Goal: Information Seeking & Learning: Learn about a topic

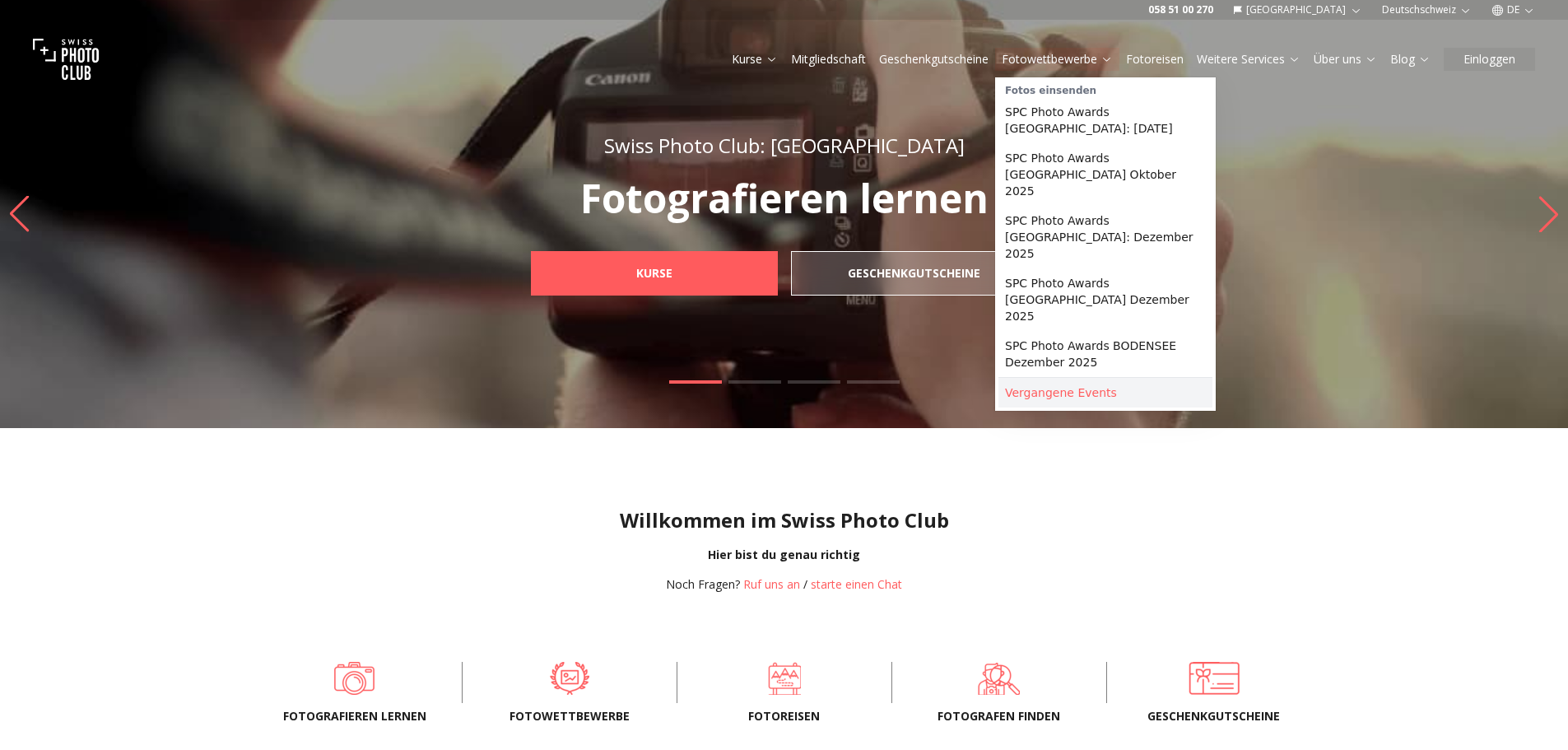
click at [1030, 378] on link "Vergangene Events" at bounding box center [1105, 392] width 214 height 29
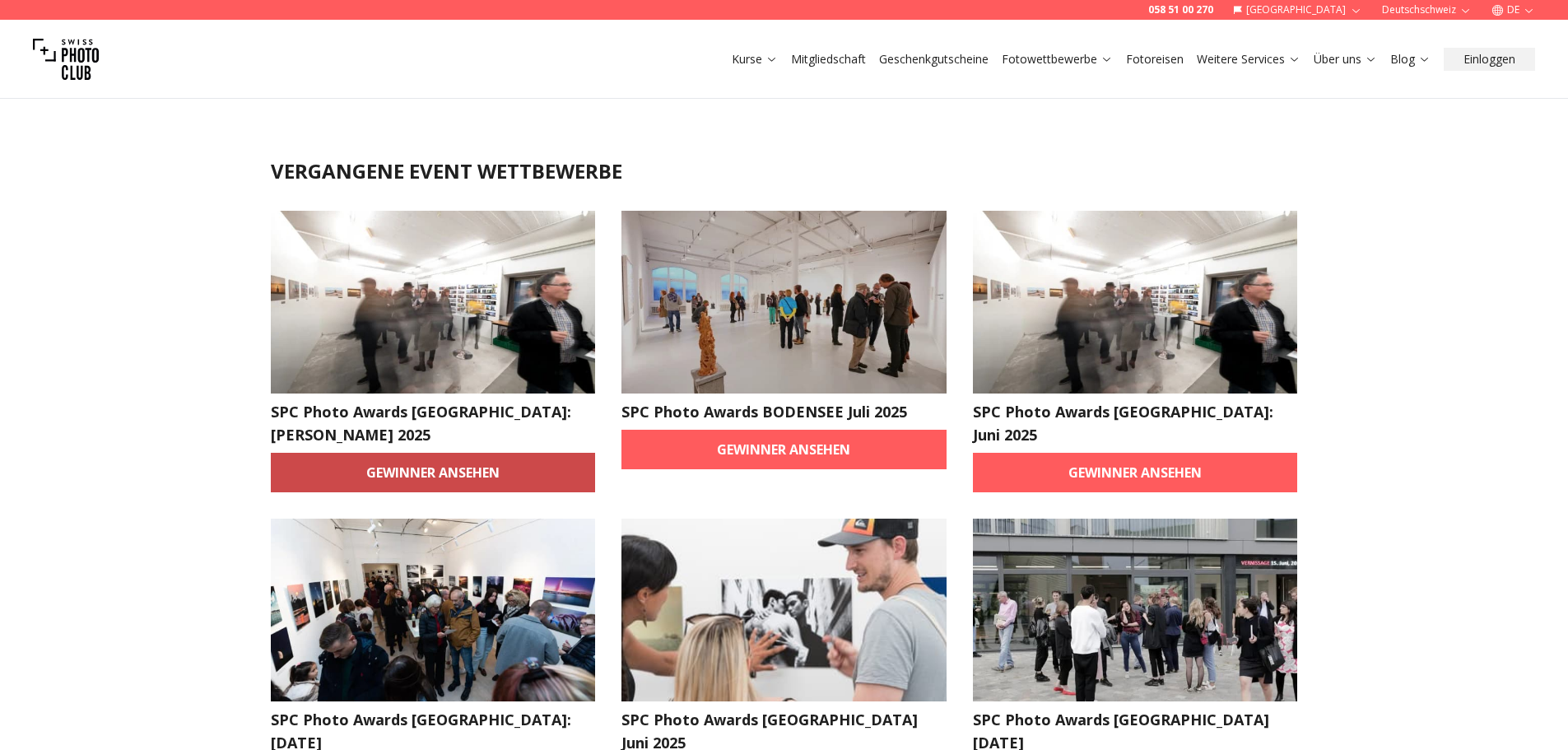
click at [470, 453] on link "Gewinner ansehen" at bounding box center [433, 472] width 325 height 40
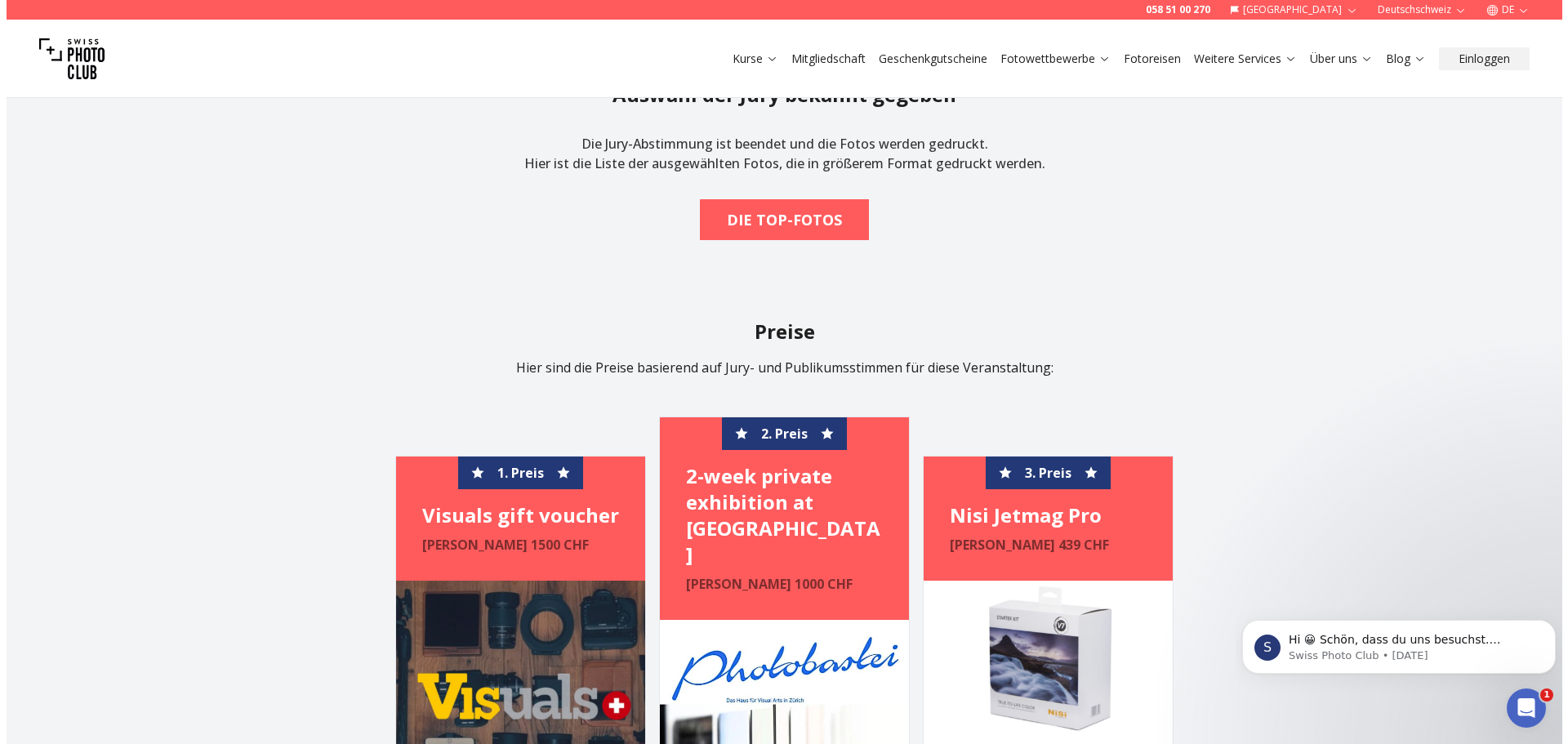
scroll to position [82, 0]
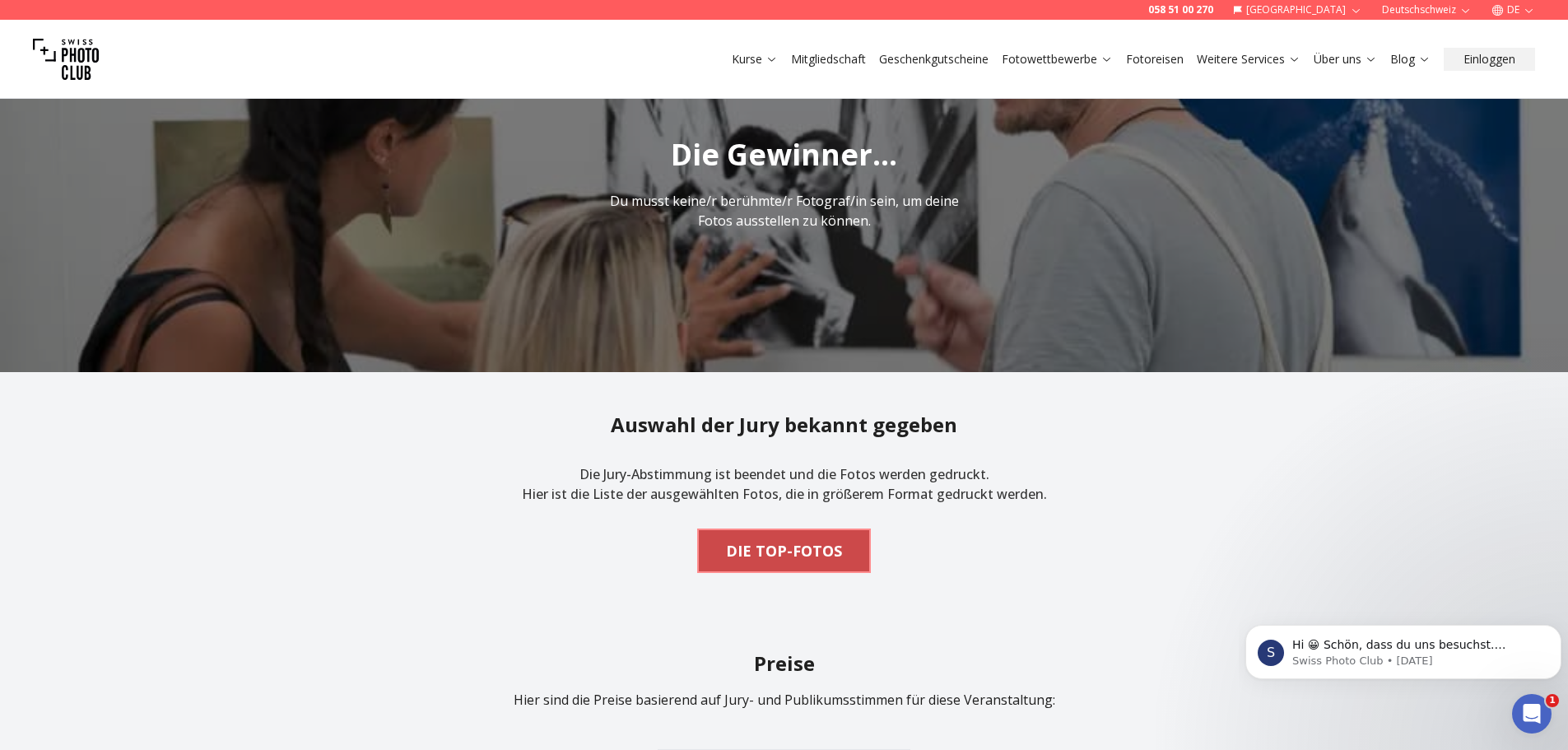
click at [761, 555] on b "DIE TOP-FOTOS" at bounding box center [783, 551] width 116 height 23
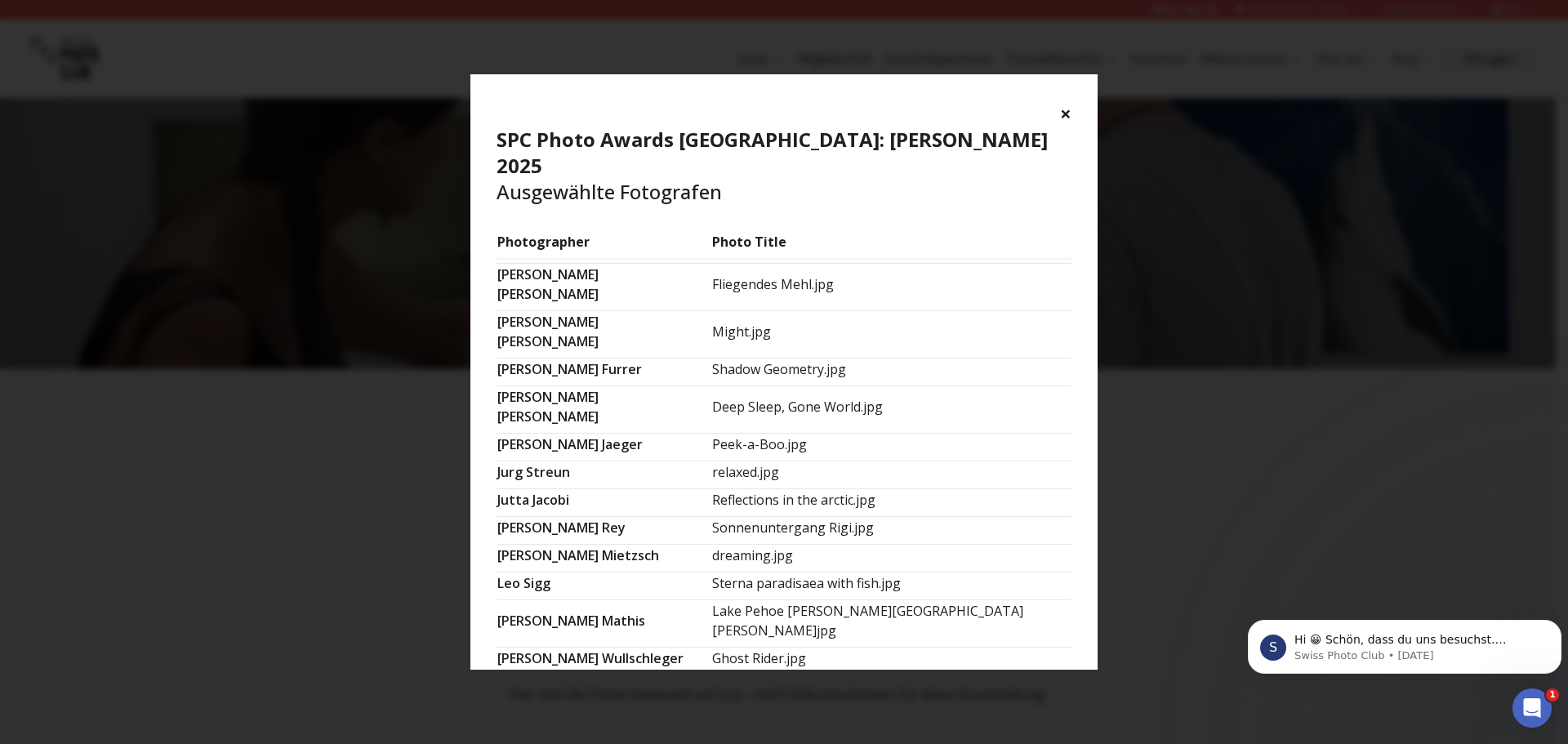
scroll to position [653, 0]
click at [1065, 109] on button "×" at bounding box center [1066, 113] width 12 height 26
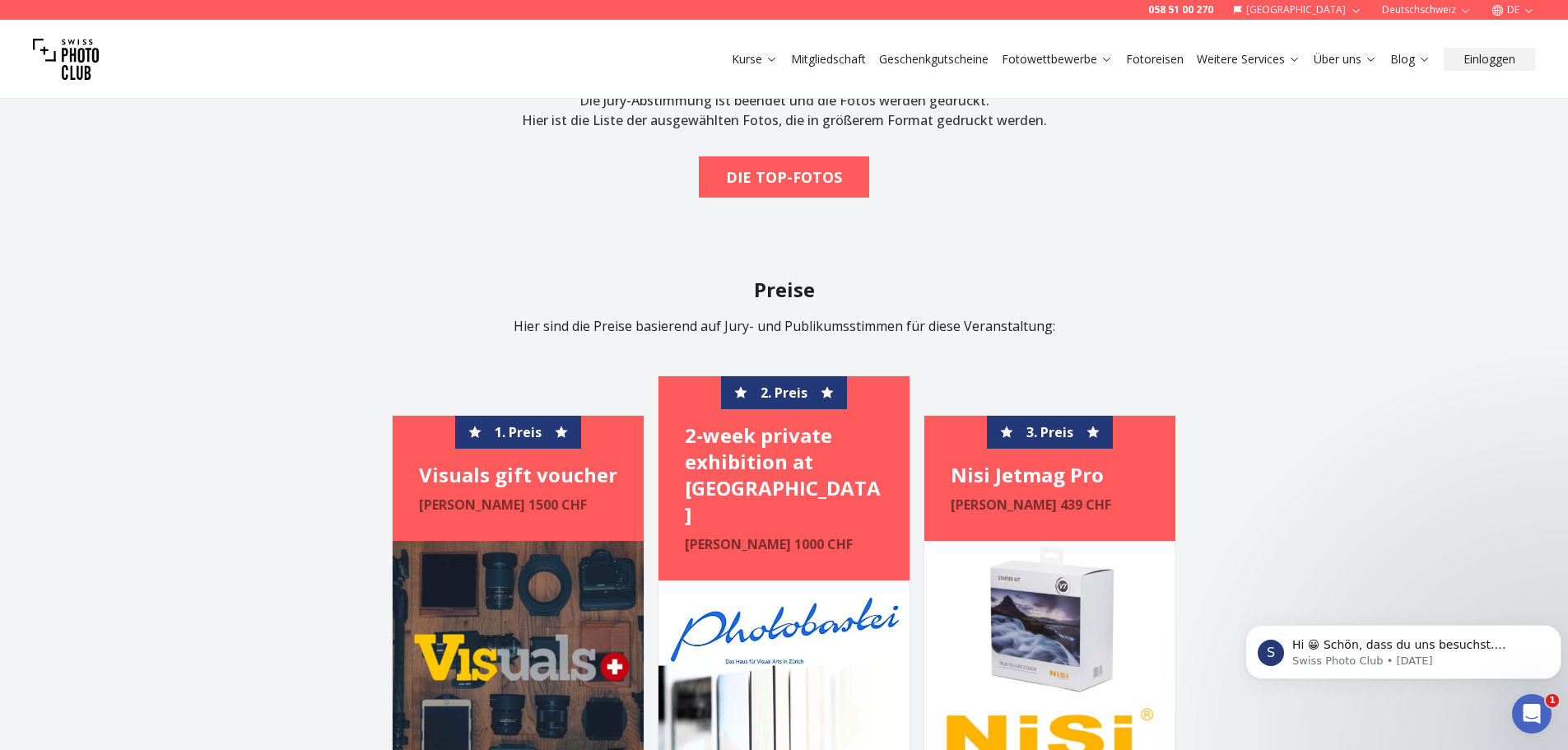
scroll to position [494, 0]
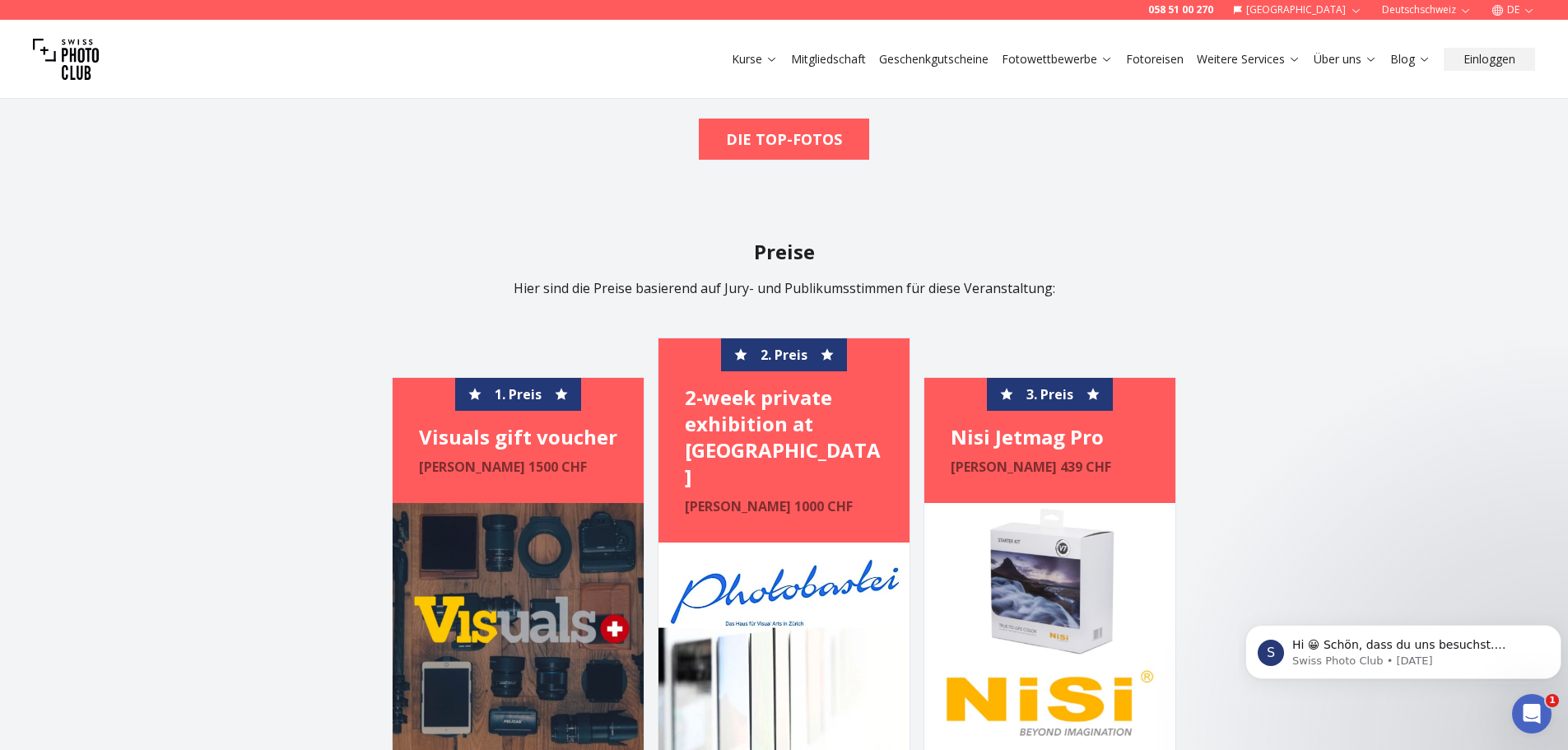
click at [558, 486] on div "1. Preis Visuals gift voucher [PERSON_NAME] 1500 CHF" at bounding box center [518, 440] width 251 height 125
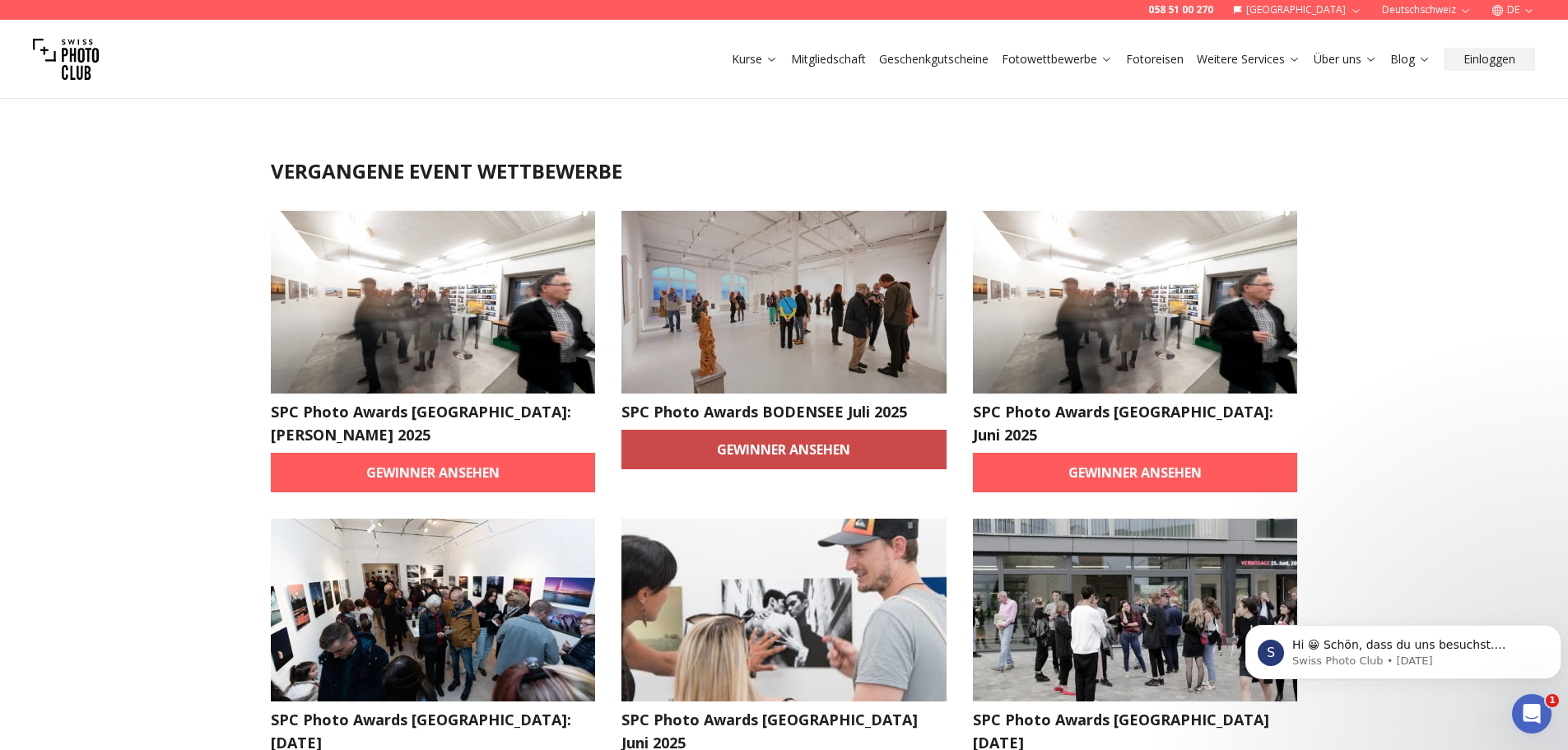
click at [788, 448] on link "Gewinner ansehen" at bounding box center [783, 449] width 325 height 40
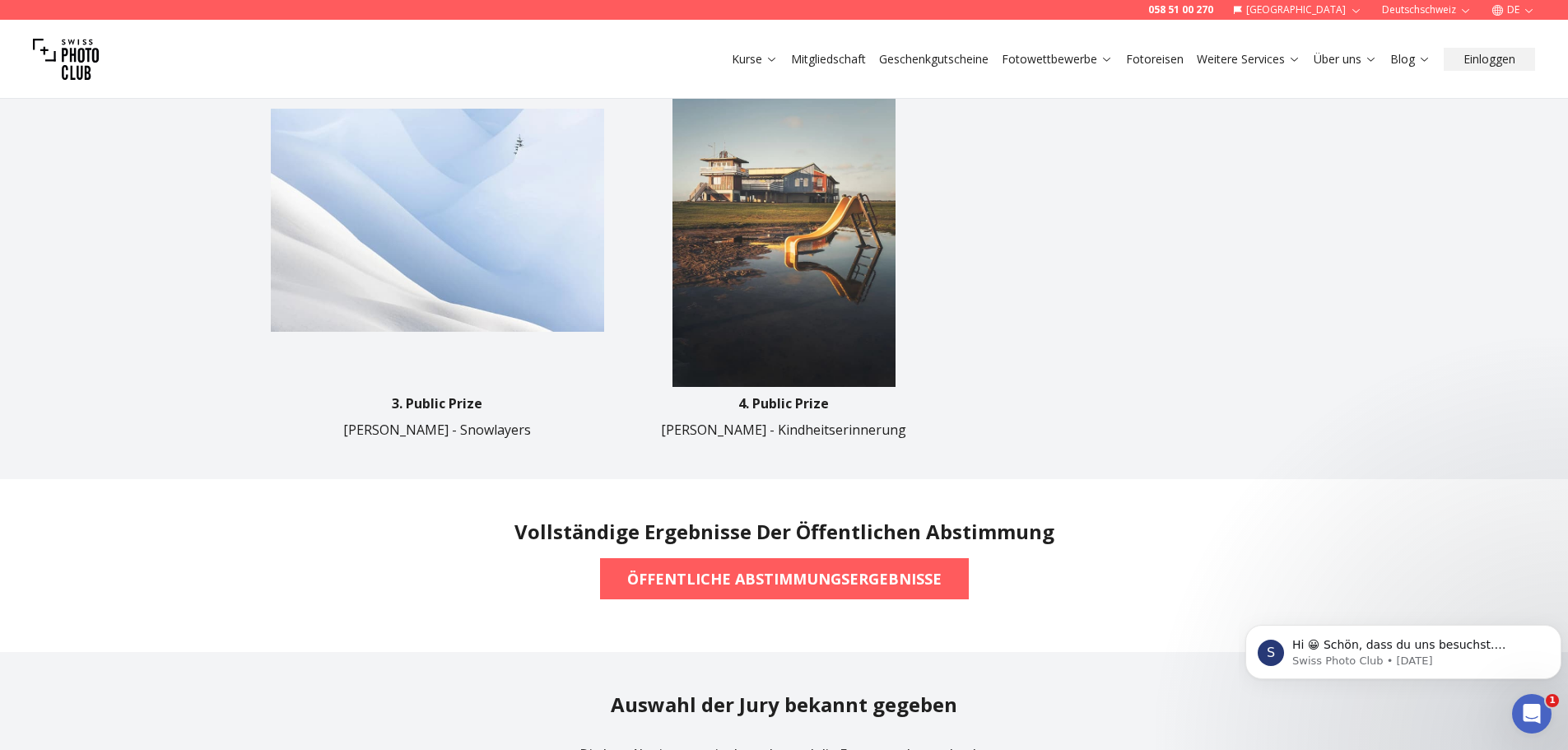
scroll to position [1070, 0]
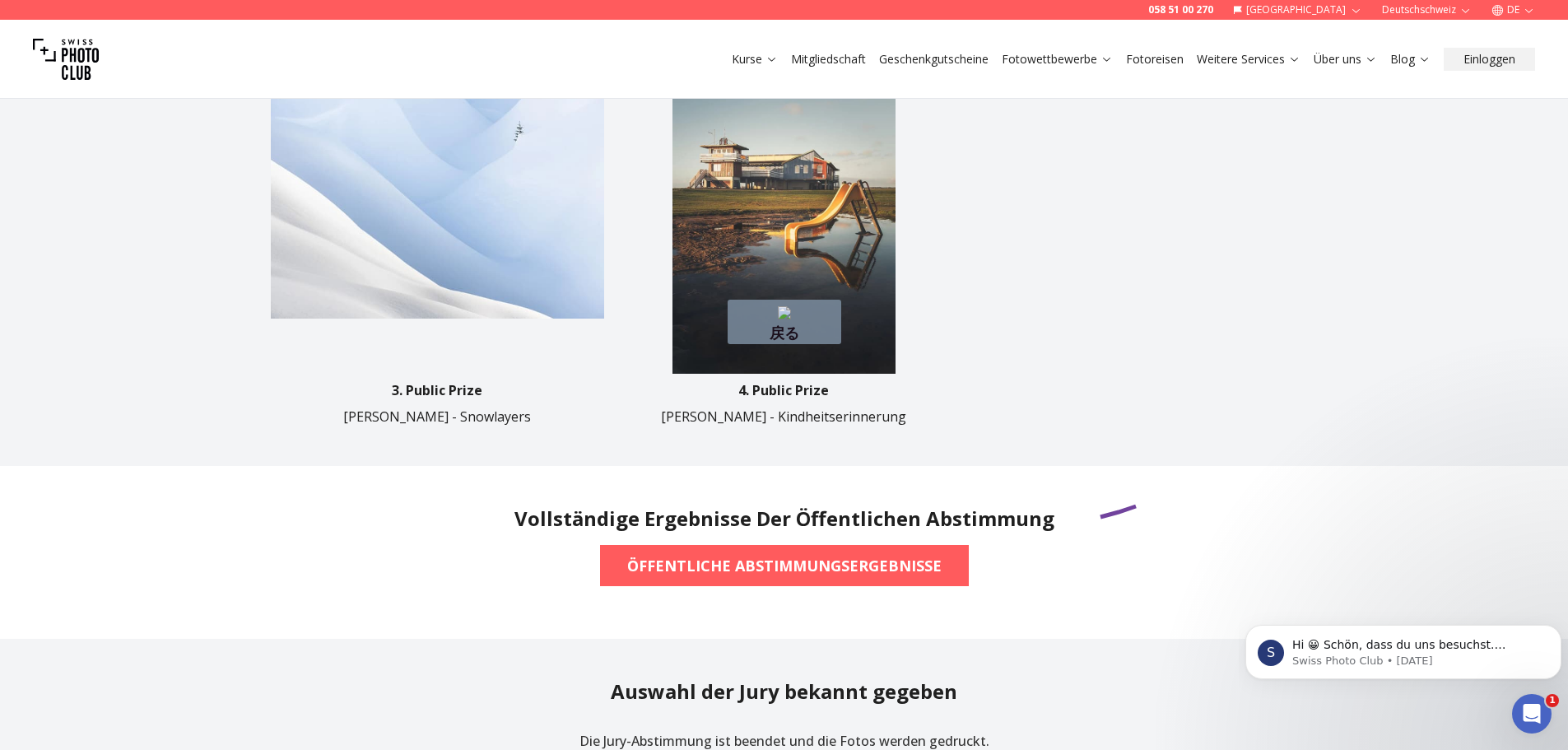
drag, startPoint x: 1146, startPoint y: 504, endPoint x: 1052, endPoint y: 524, distance: 96.1
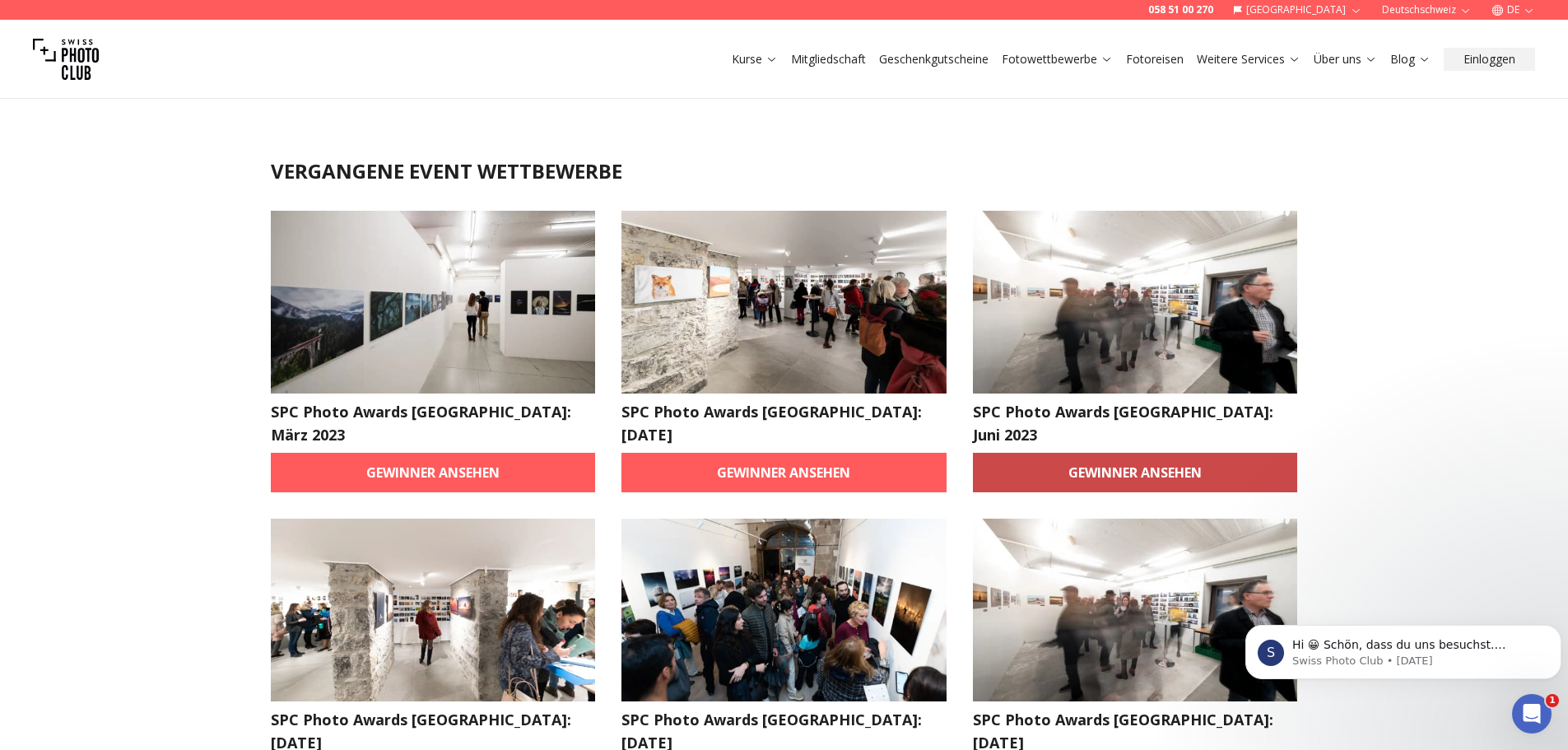
click at [1089, 453] on link "Gewinner ansehen" at bounding box center [1135, 472] width 325 height 40
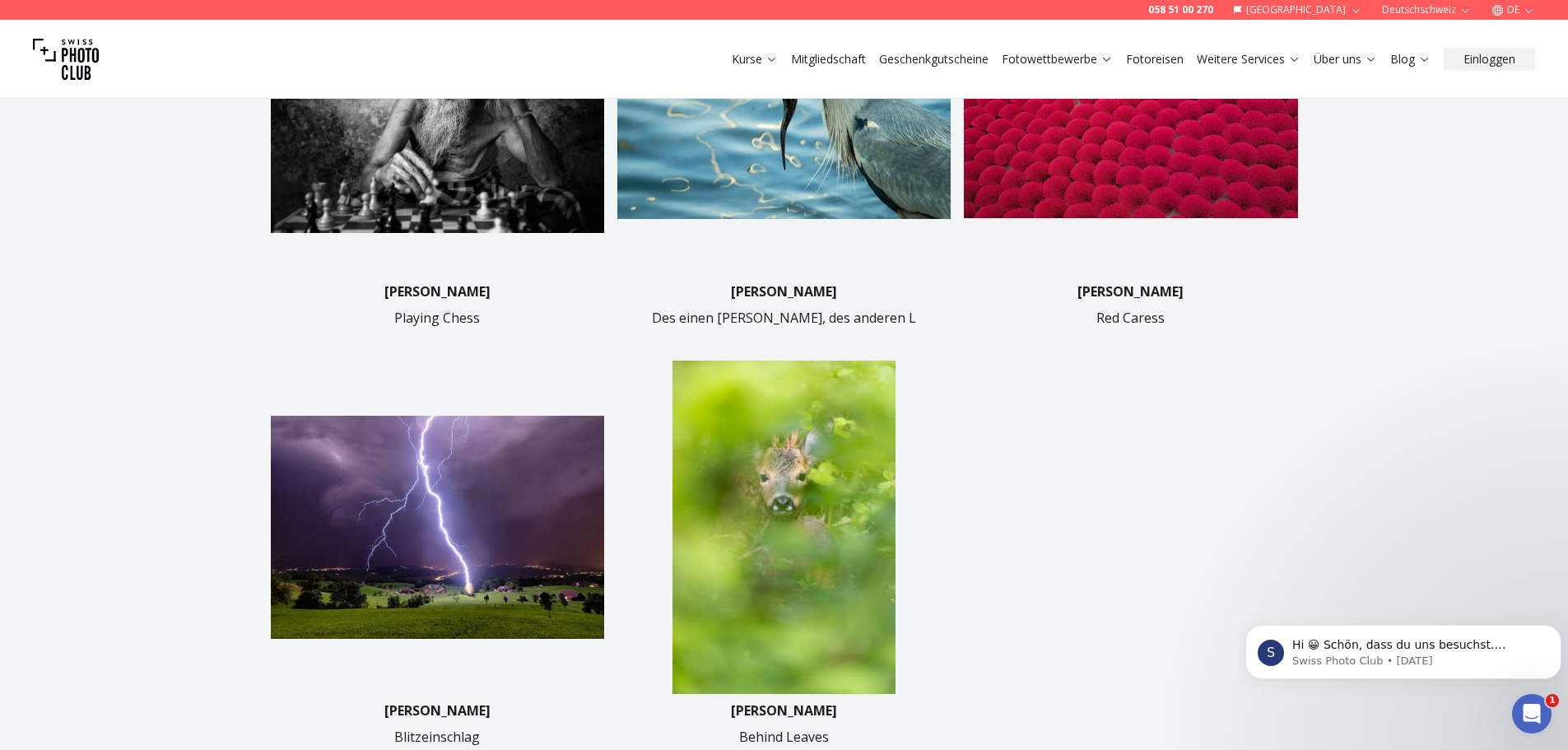
scroll to position [659, 0]
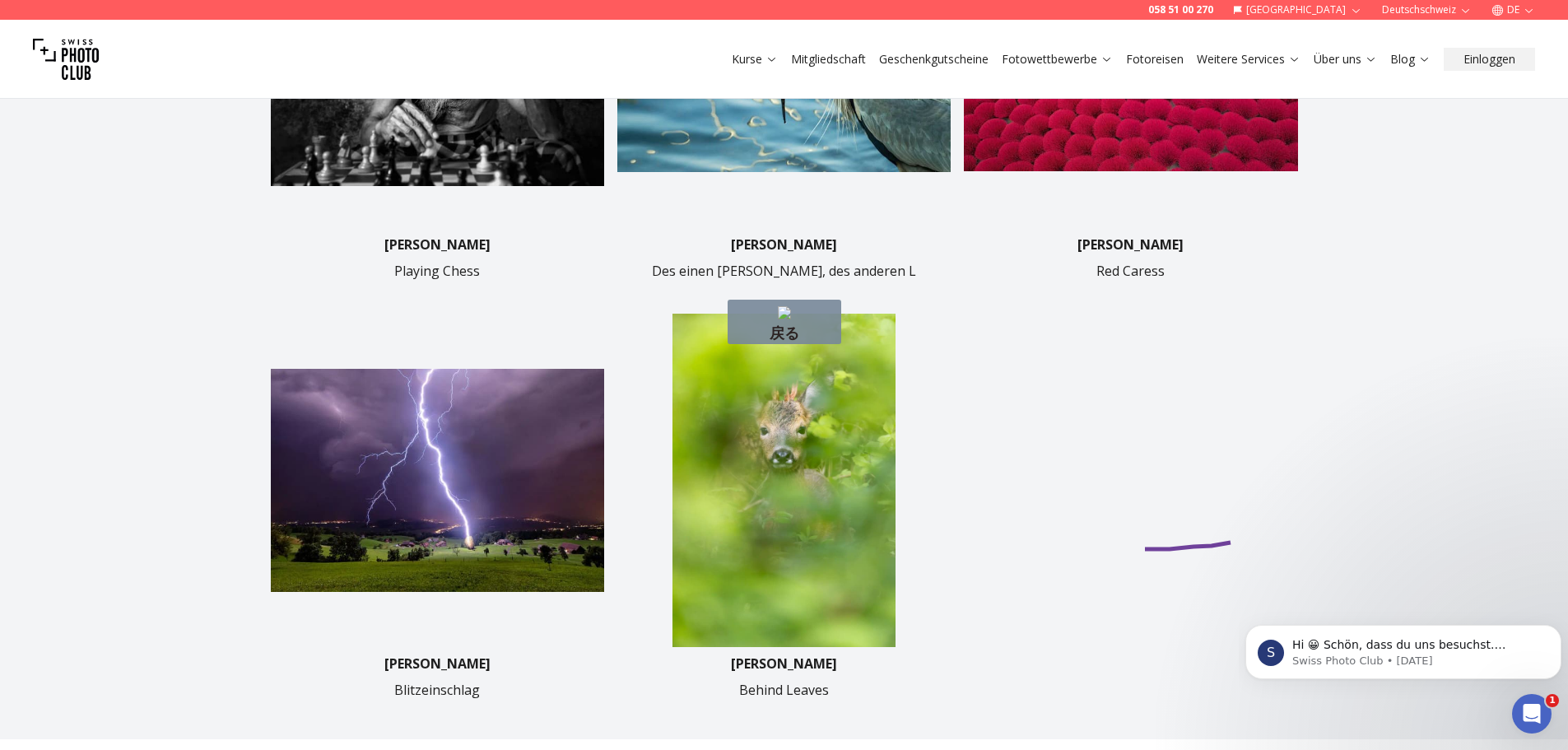
drag, startPoint x: 1230, startPoint y: 542, endPoint x: 1138, endPoint y: 549, distance: 92.3
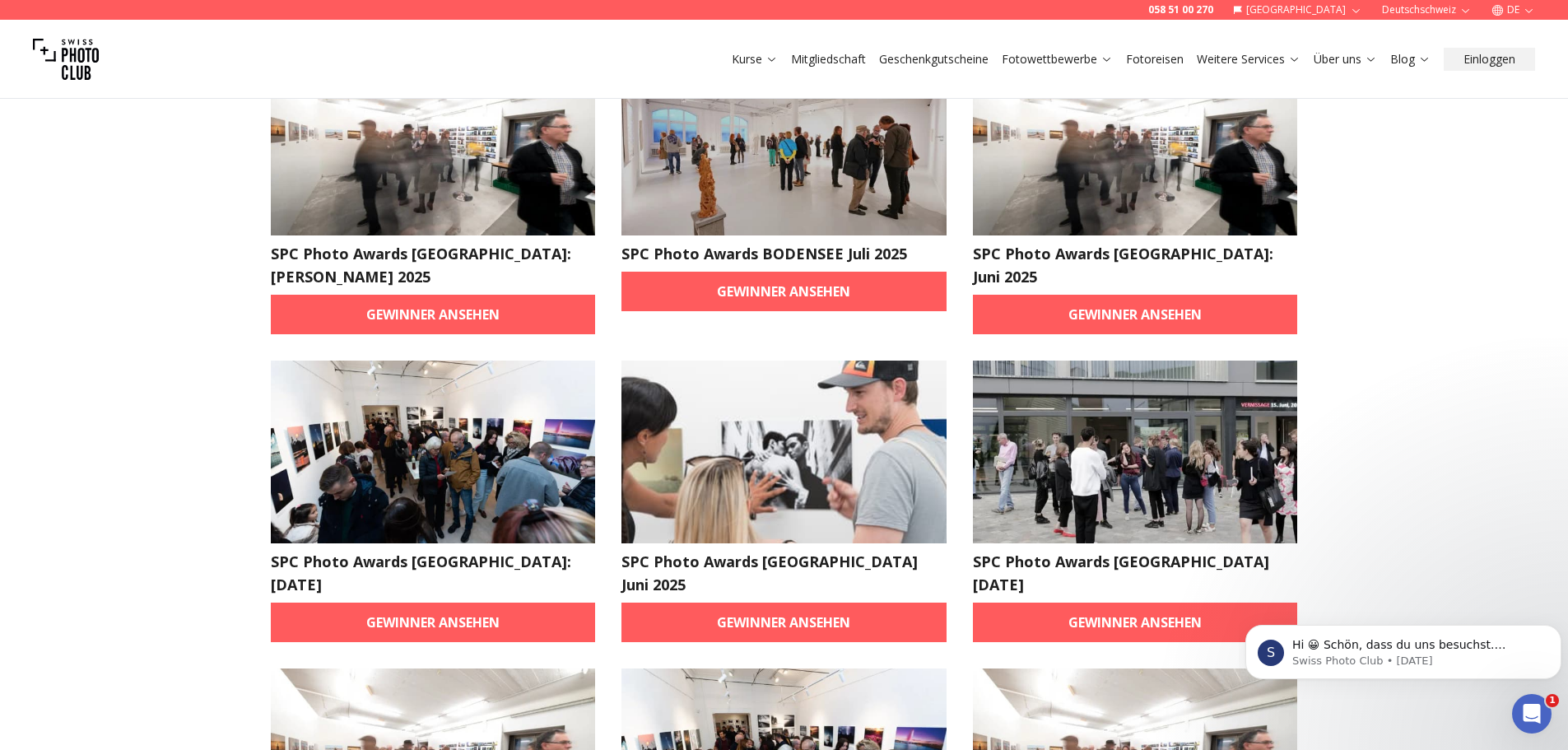
scroll to position [164, 0]
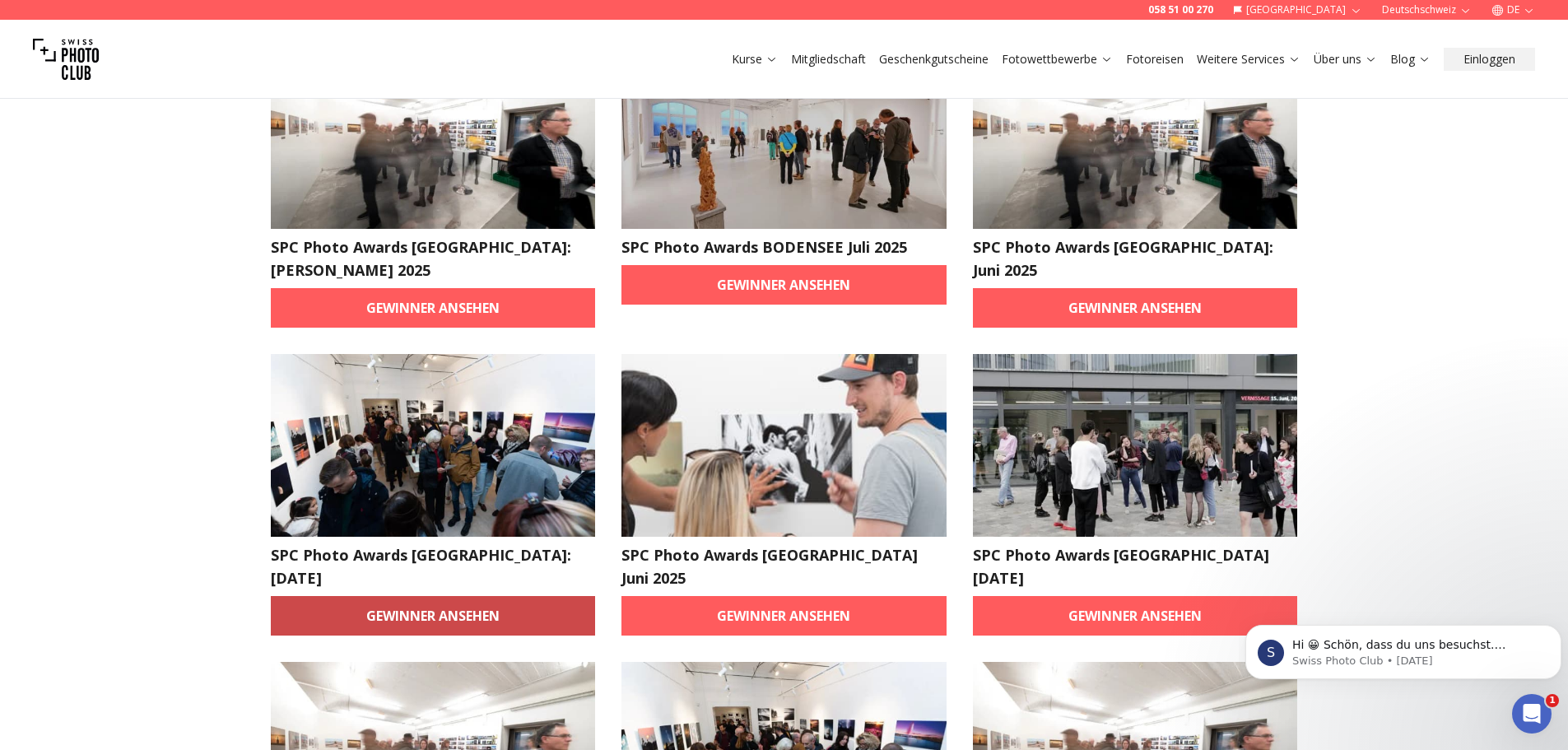
click at [531, 596] on link "Gewinner ansehen" at bounding box center [433, 615] width 325 height 40
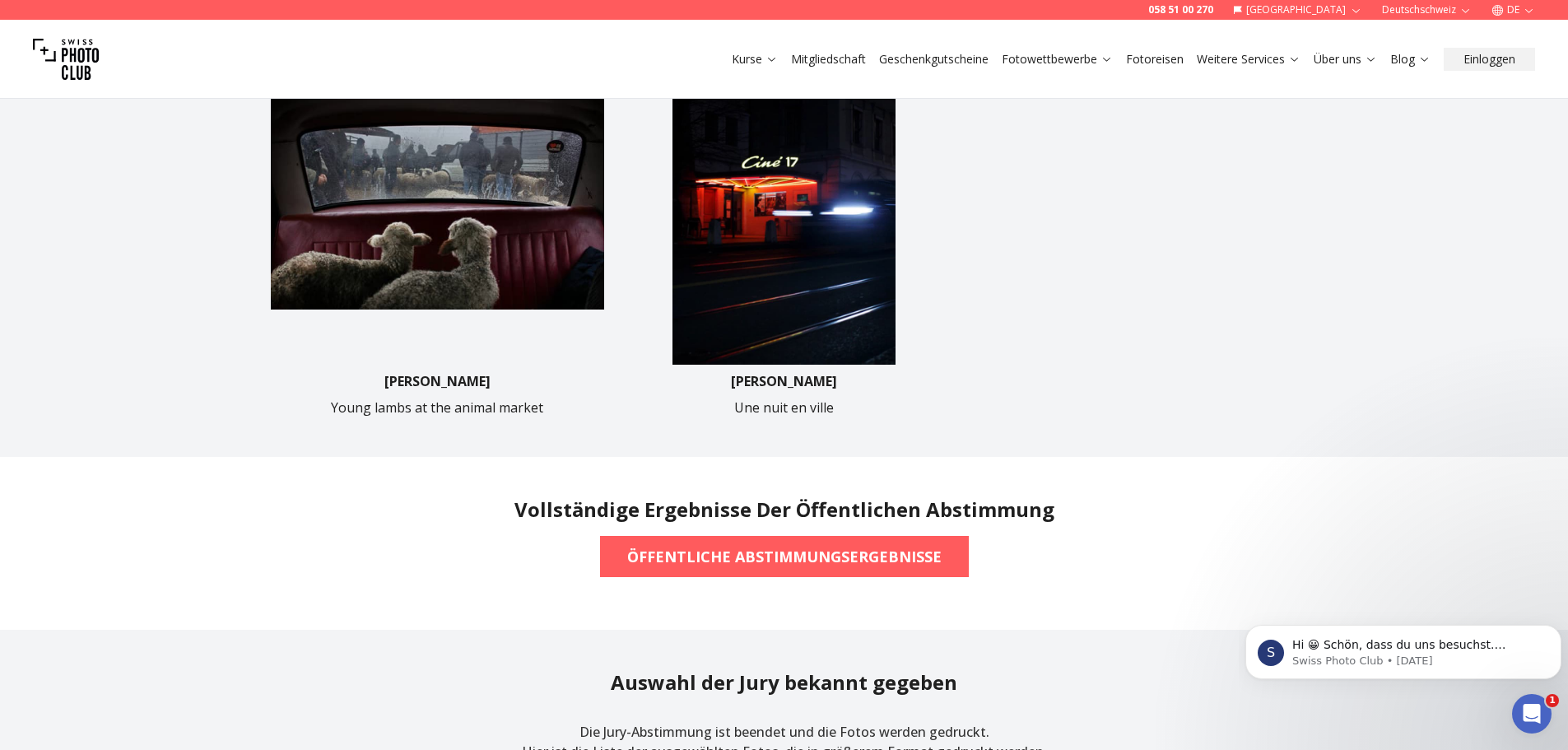
scroll to position [987, 0]
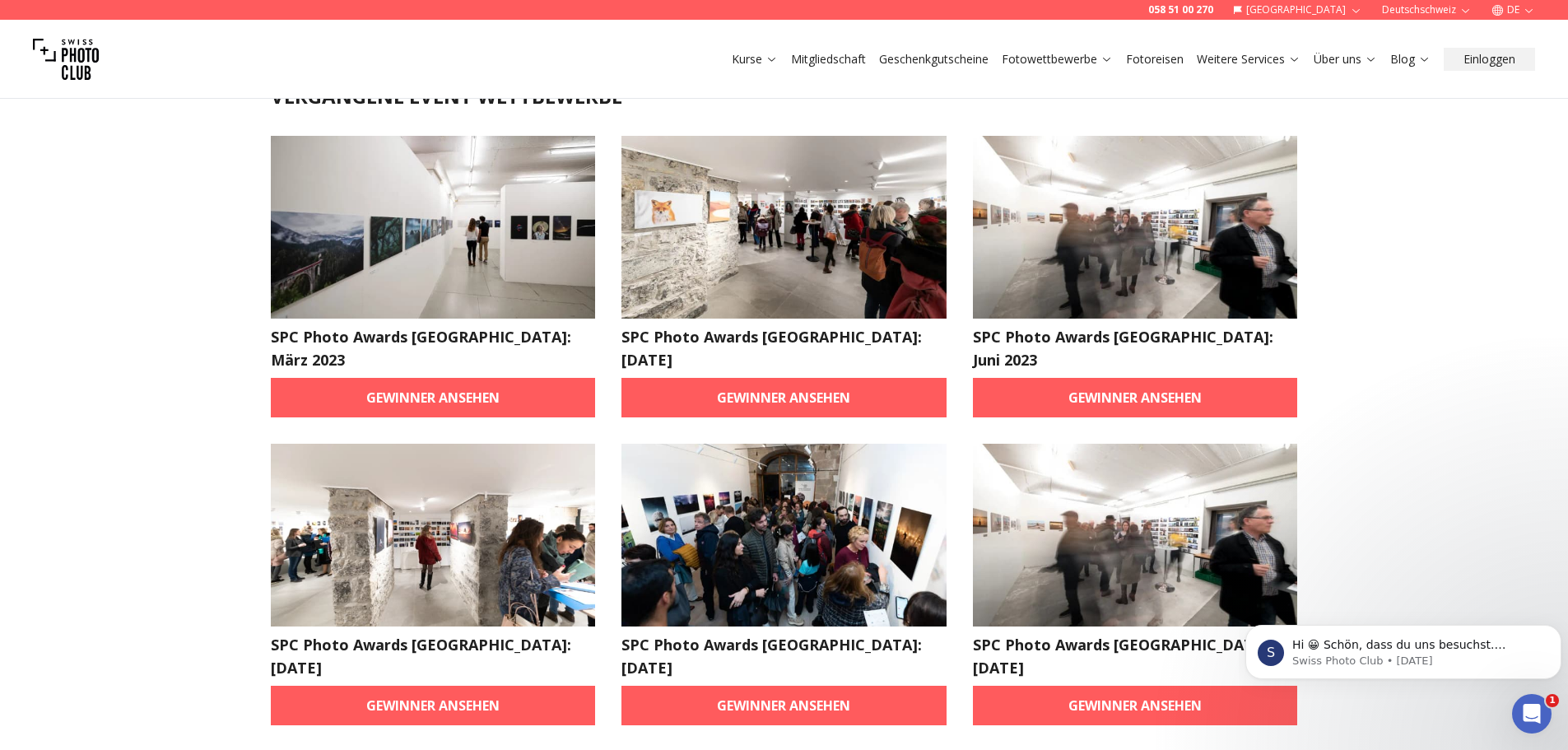
scroll to position [247, 0]
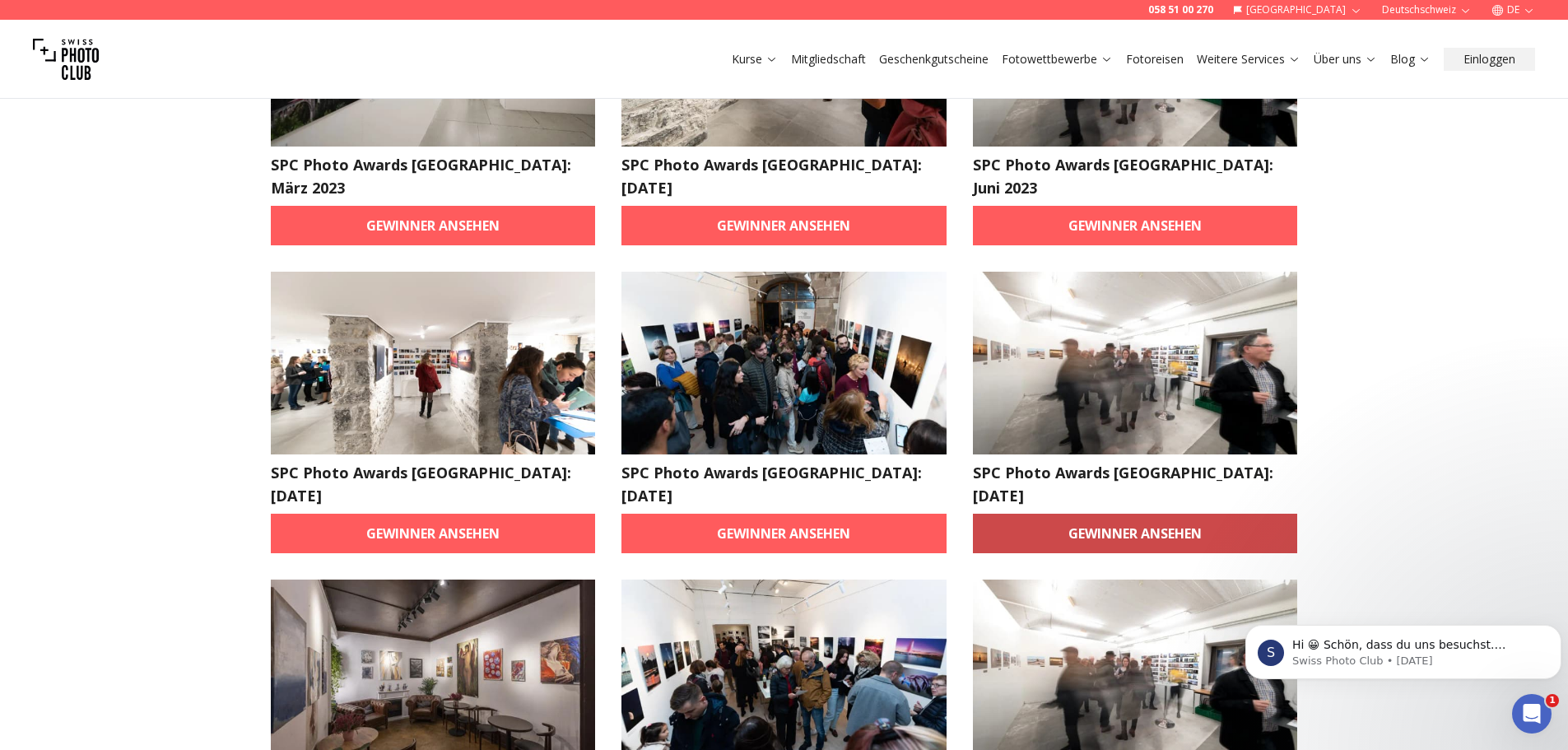
click at [1164, 514] on link "Gewinner ansehen" at bounding box center [1135, 533] width 325 height 40
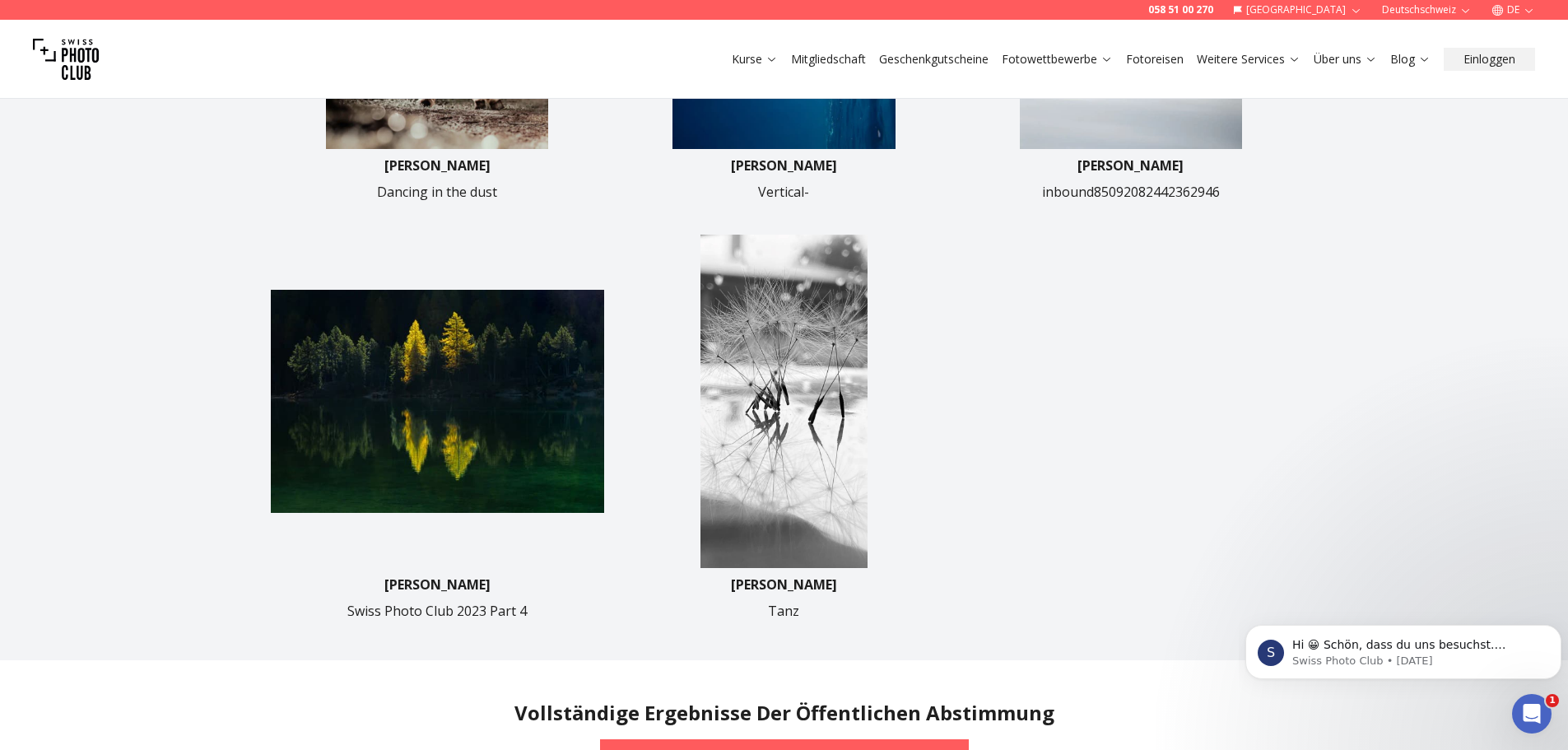
scroll to position [740, 0]
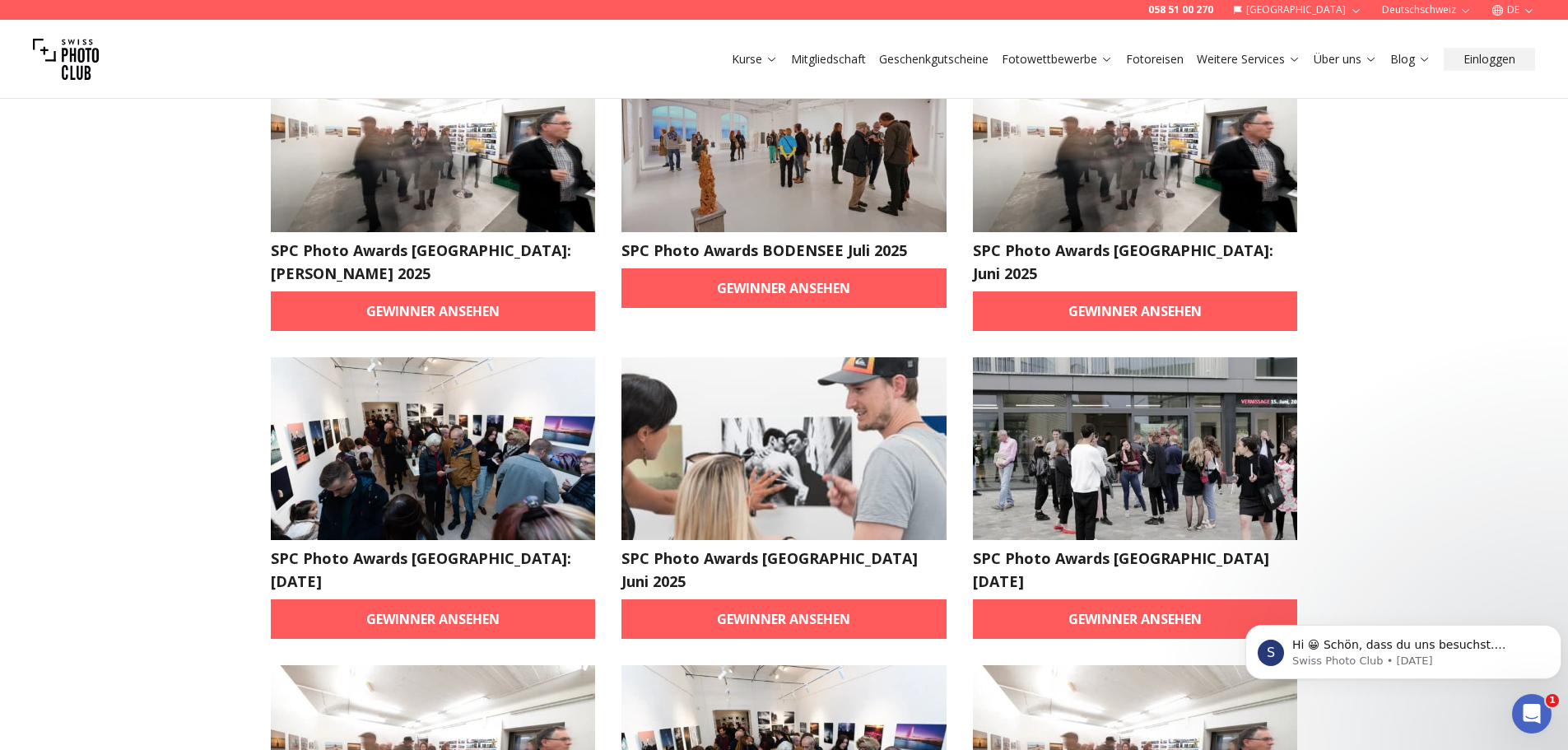
scroll to position [164, 0]
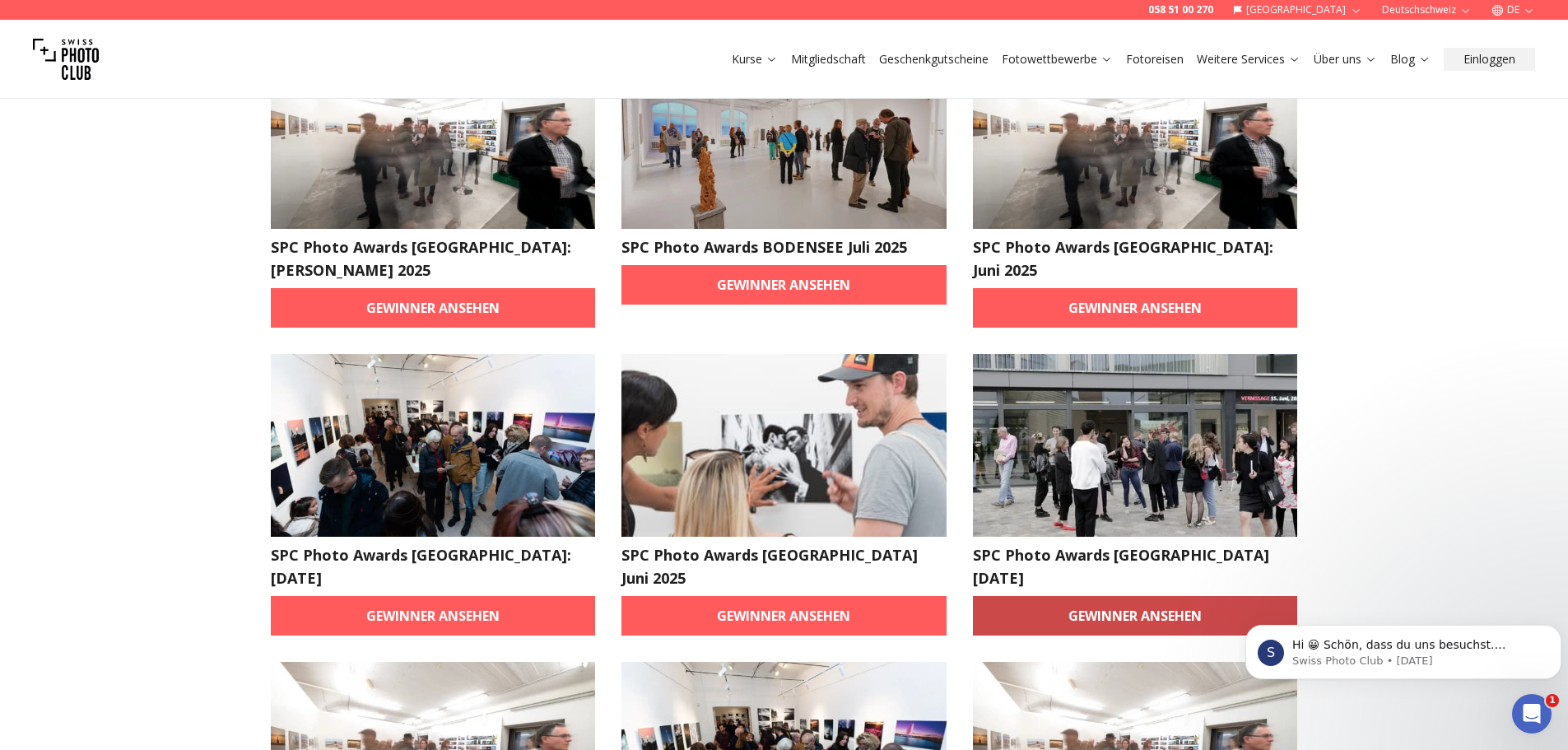
click at [1197, 596] on link "Gewinner ansehen" at bounding box center [1135, 615] width 325 height 40
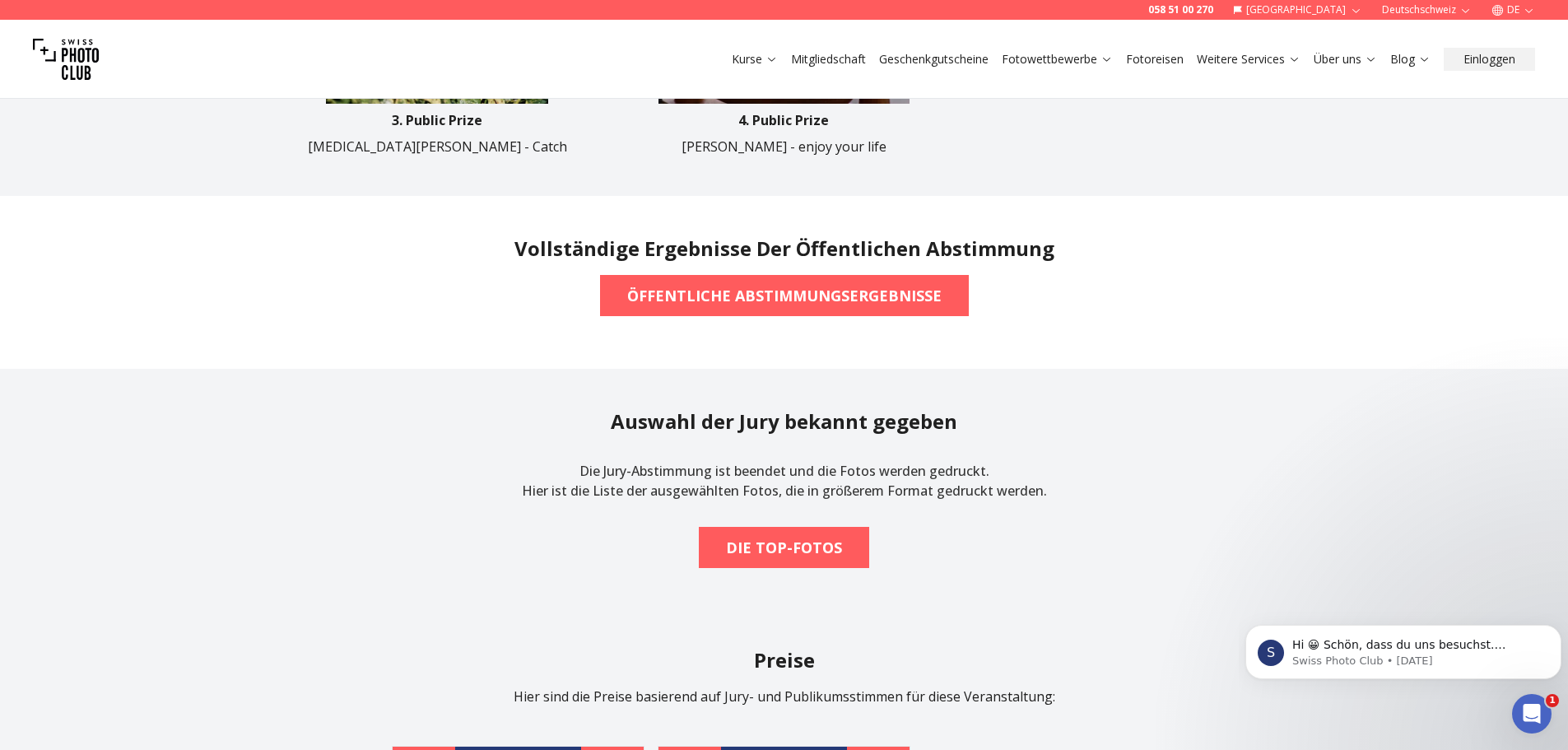
scroll to position [1482, 0]
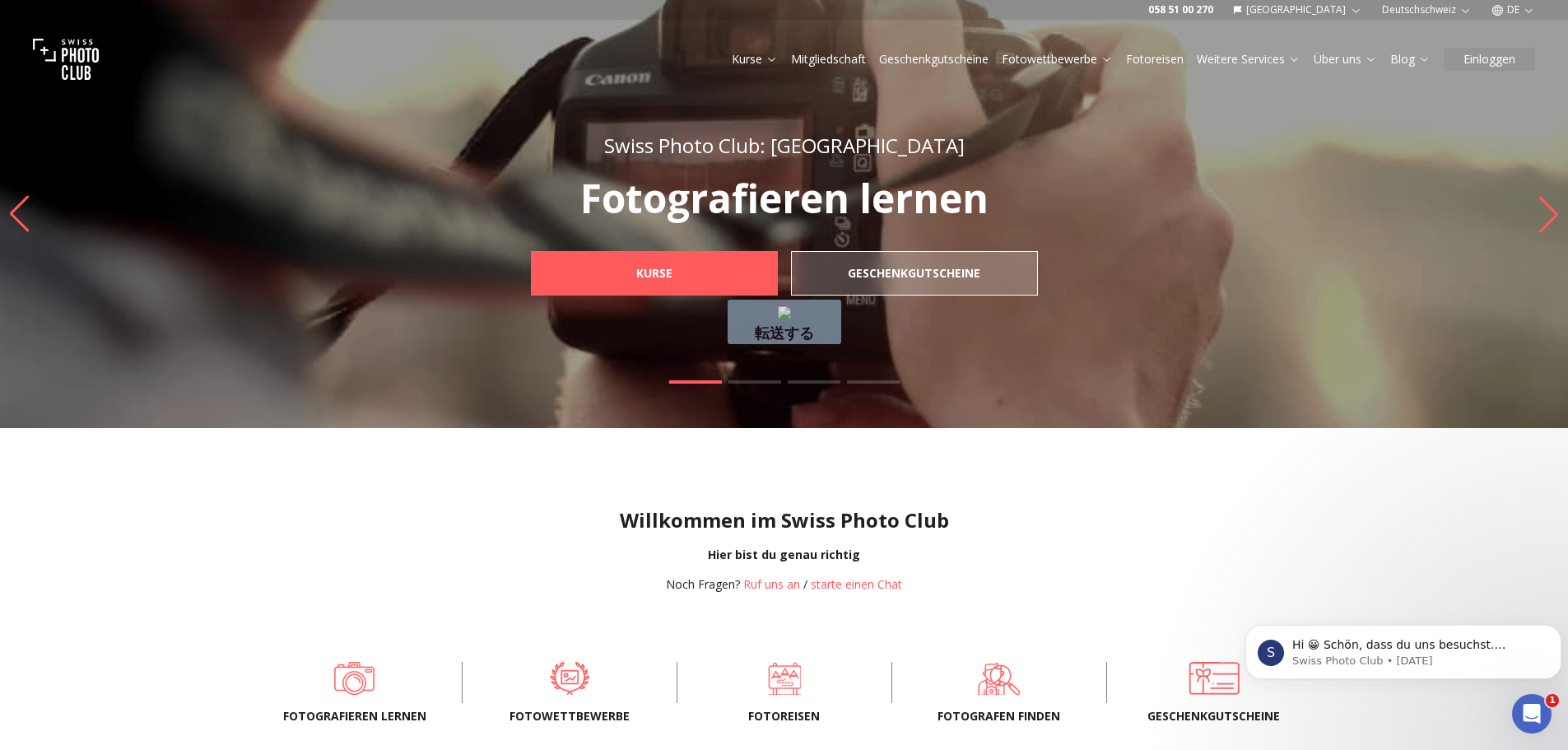
drag, startPoint x: 910, startPoint y: 530, endPoint x: 962, endPoint y: 512, distance: 55.0
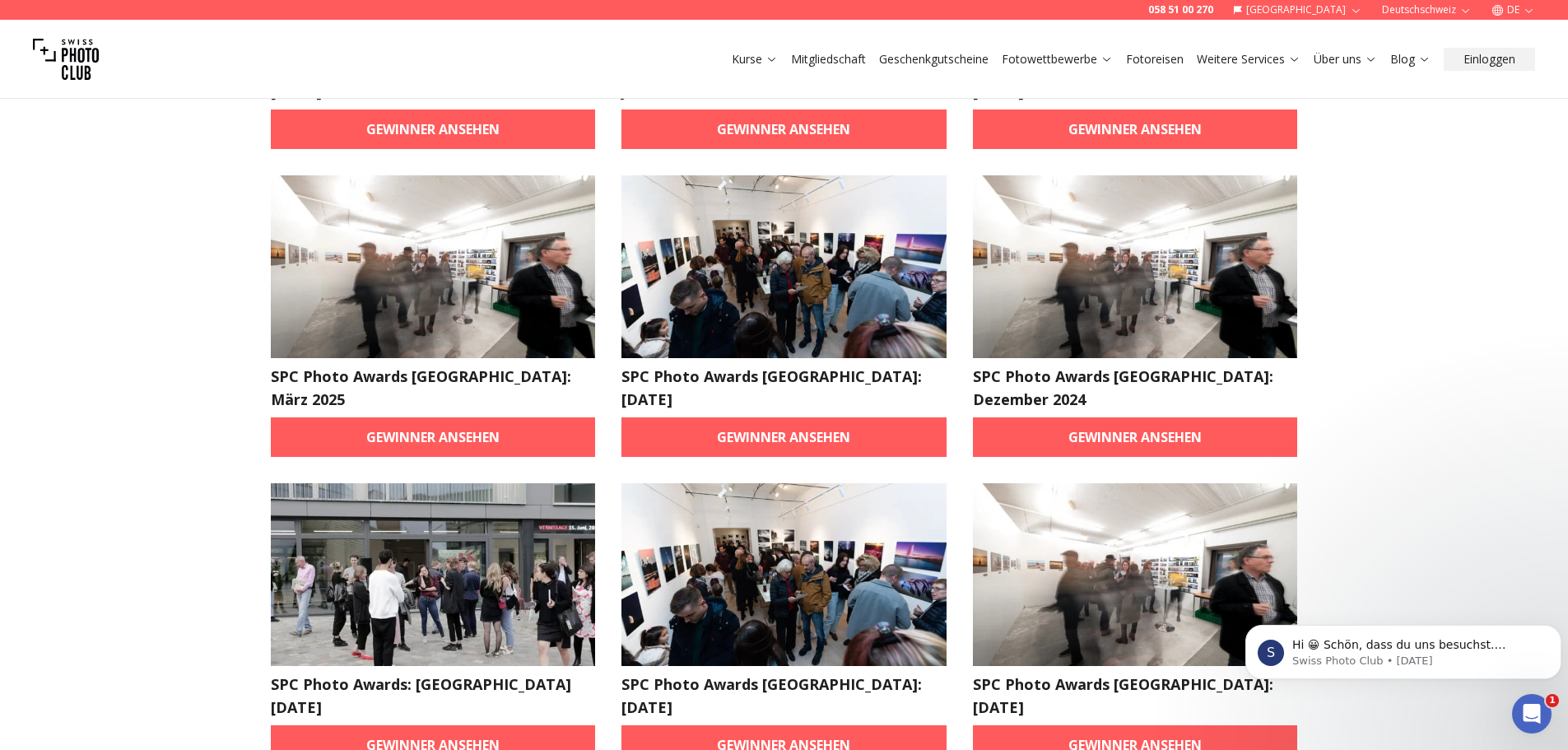
scroll to position [659, 0]
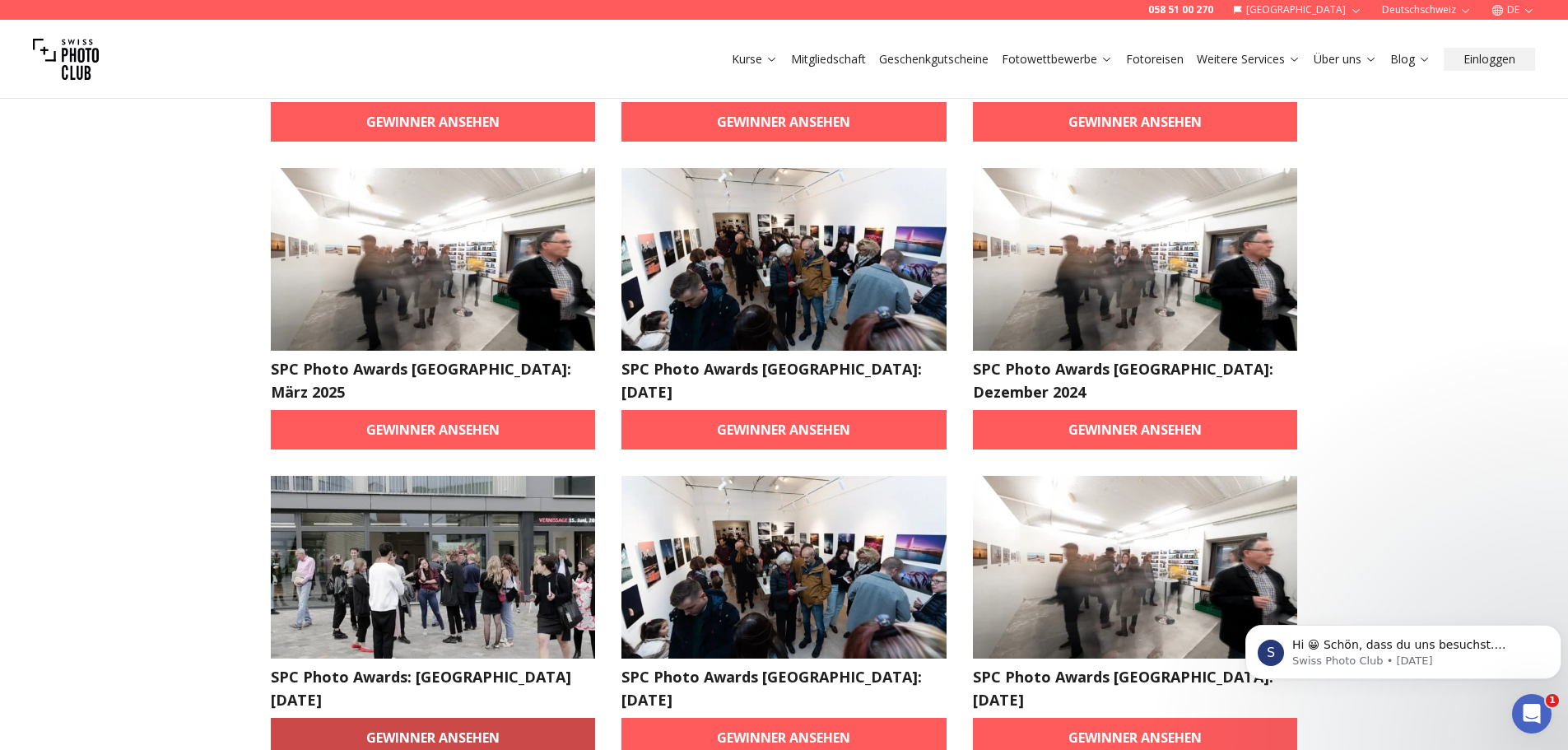
click at [489, 718] on link "Gewinner ansehen" at bounding box center [433, 737] width 325 height 40
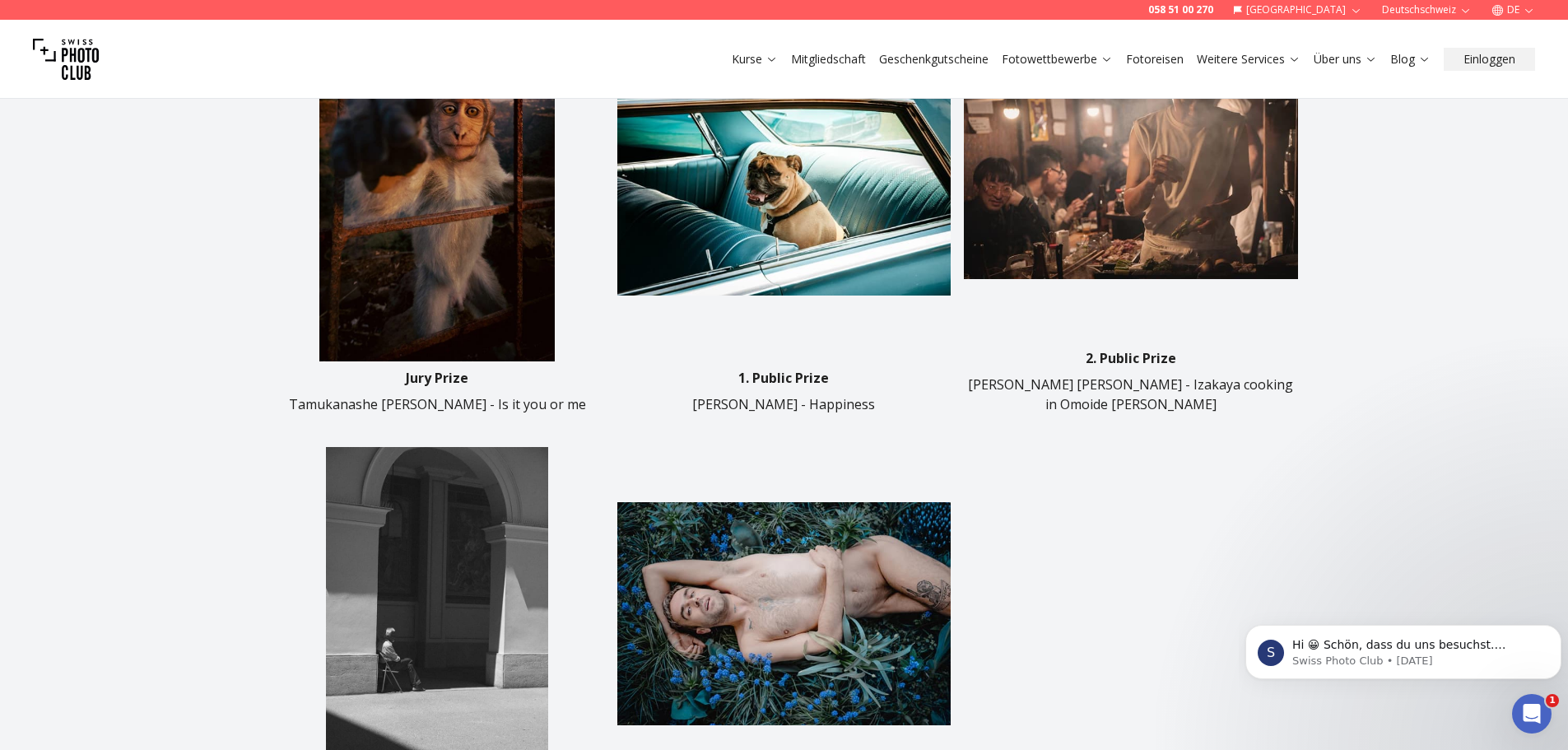
scroll to position [740, 0]
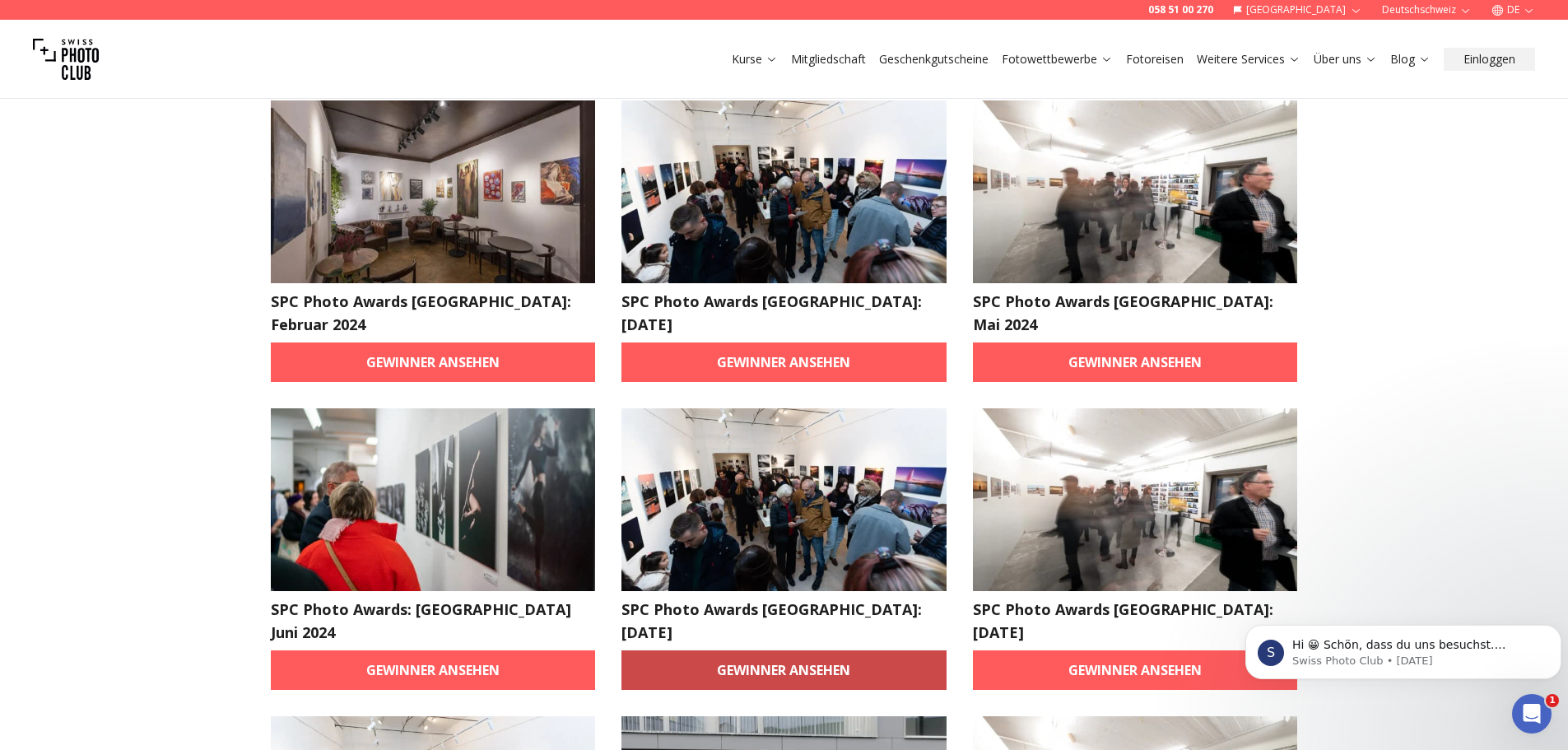
scroll to position [742, 0]
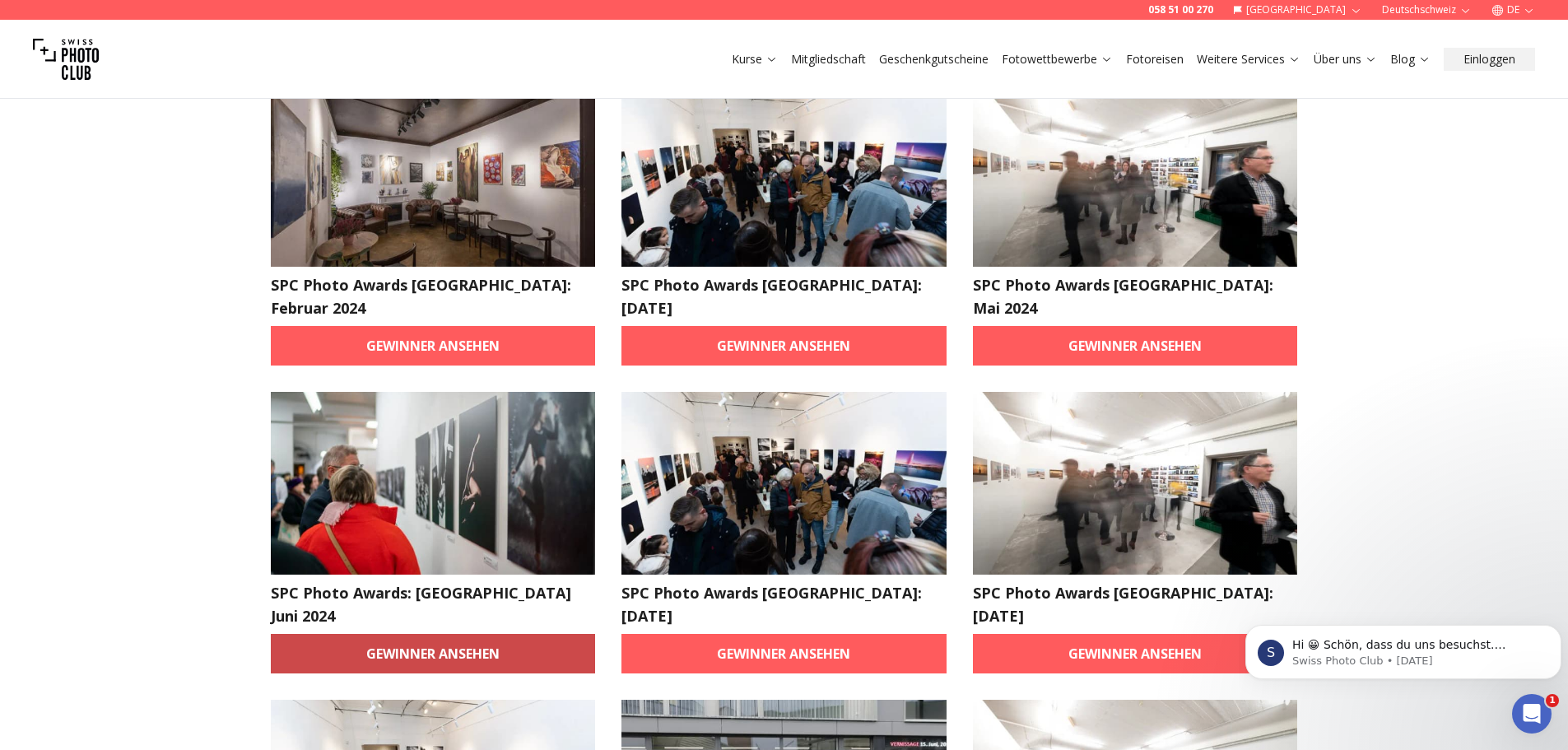
click at [413, 633] on link "Gewinner ansehen" at bounding box center [433, 653] width 325 height 40
